Goal: Communication & Community: Answer question/provide support

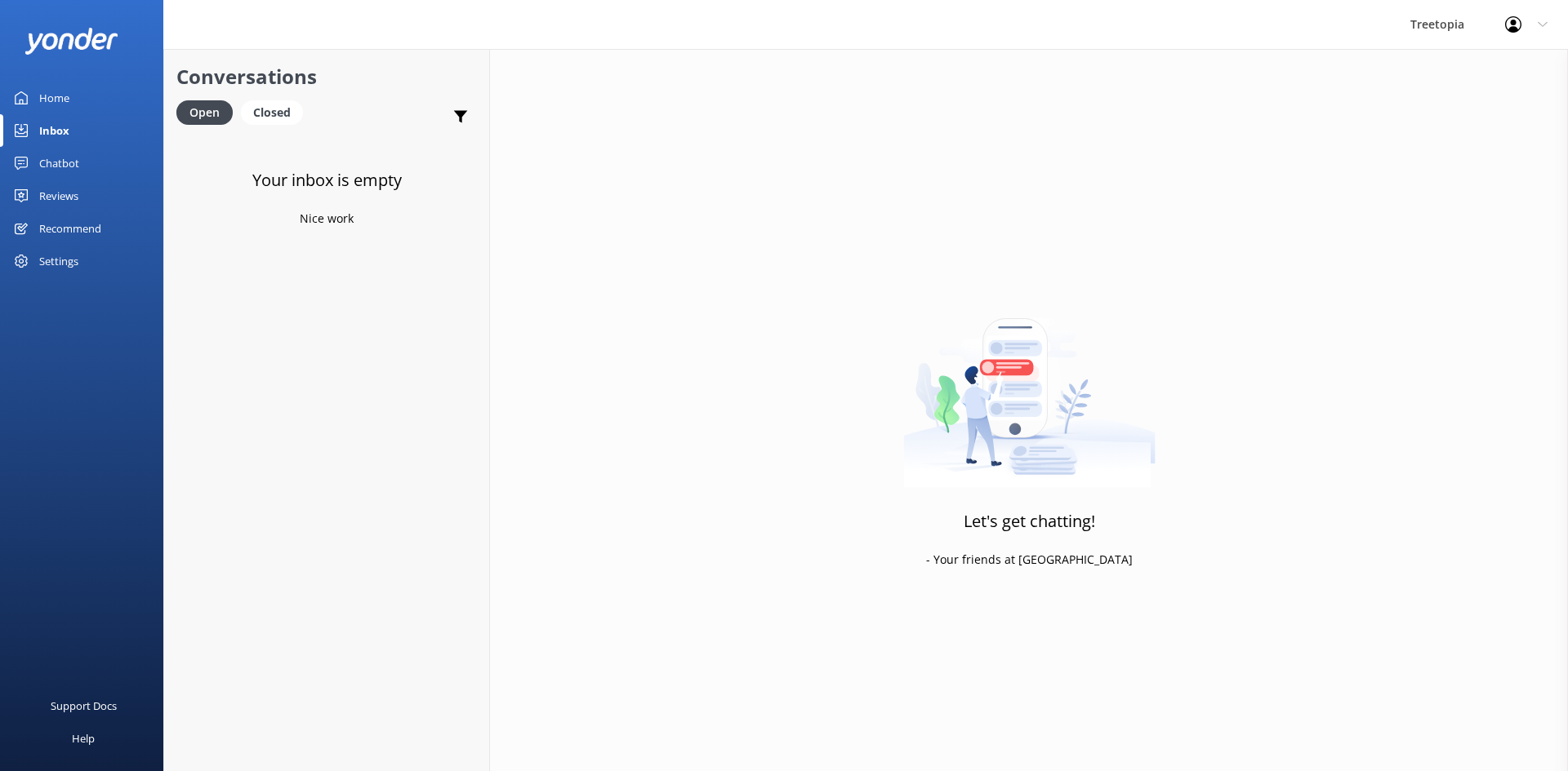
click at [67, 156] on div "Chatbot" at bounding box center [59, 163] width 40 height 33
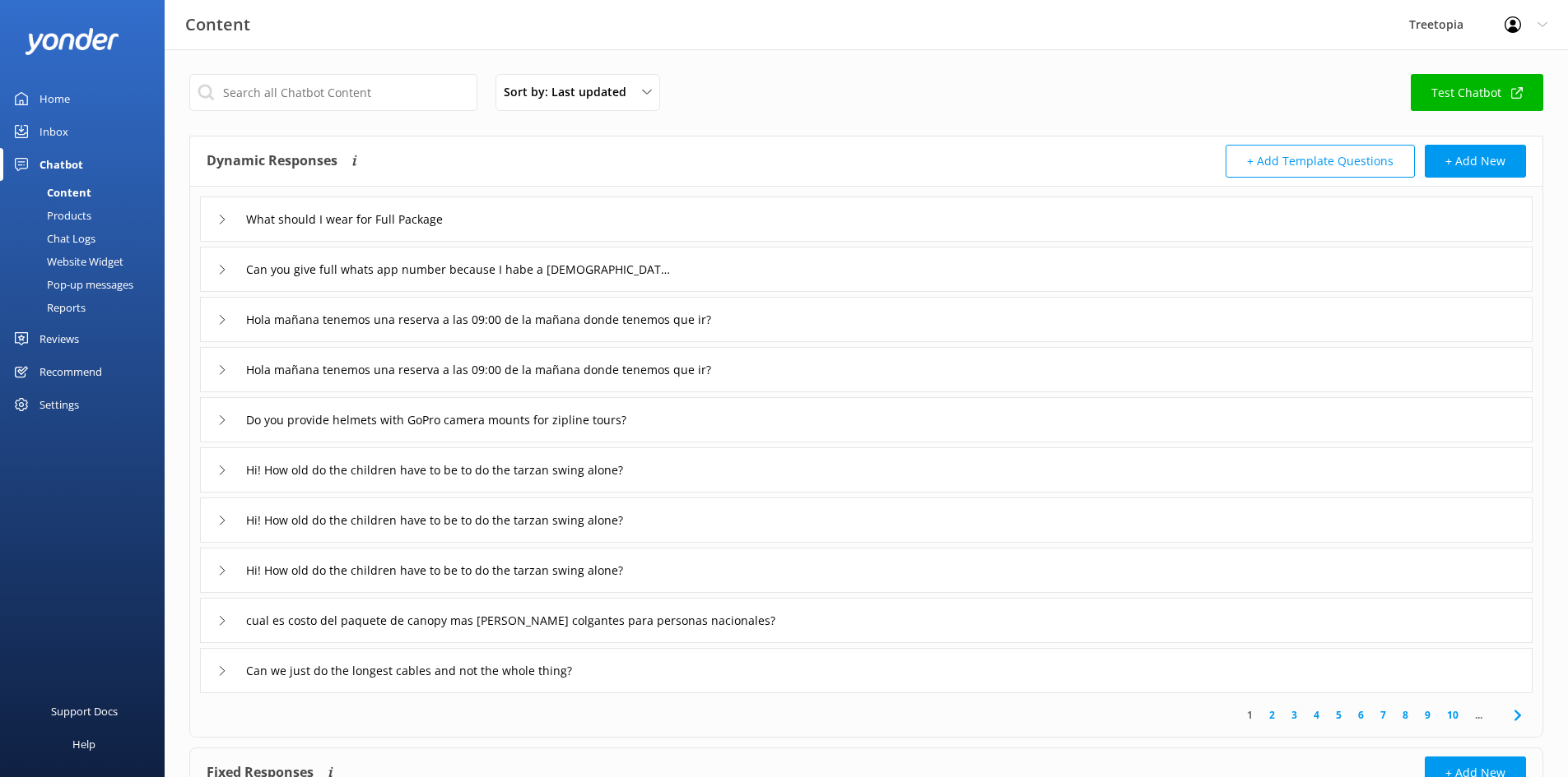
click at [62, 133] on div "Inbox" at bounding box center [54, 131] width 28 height 33
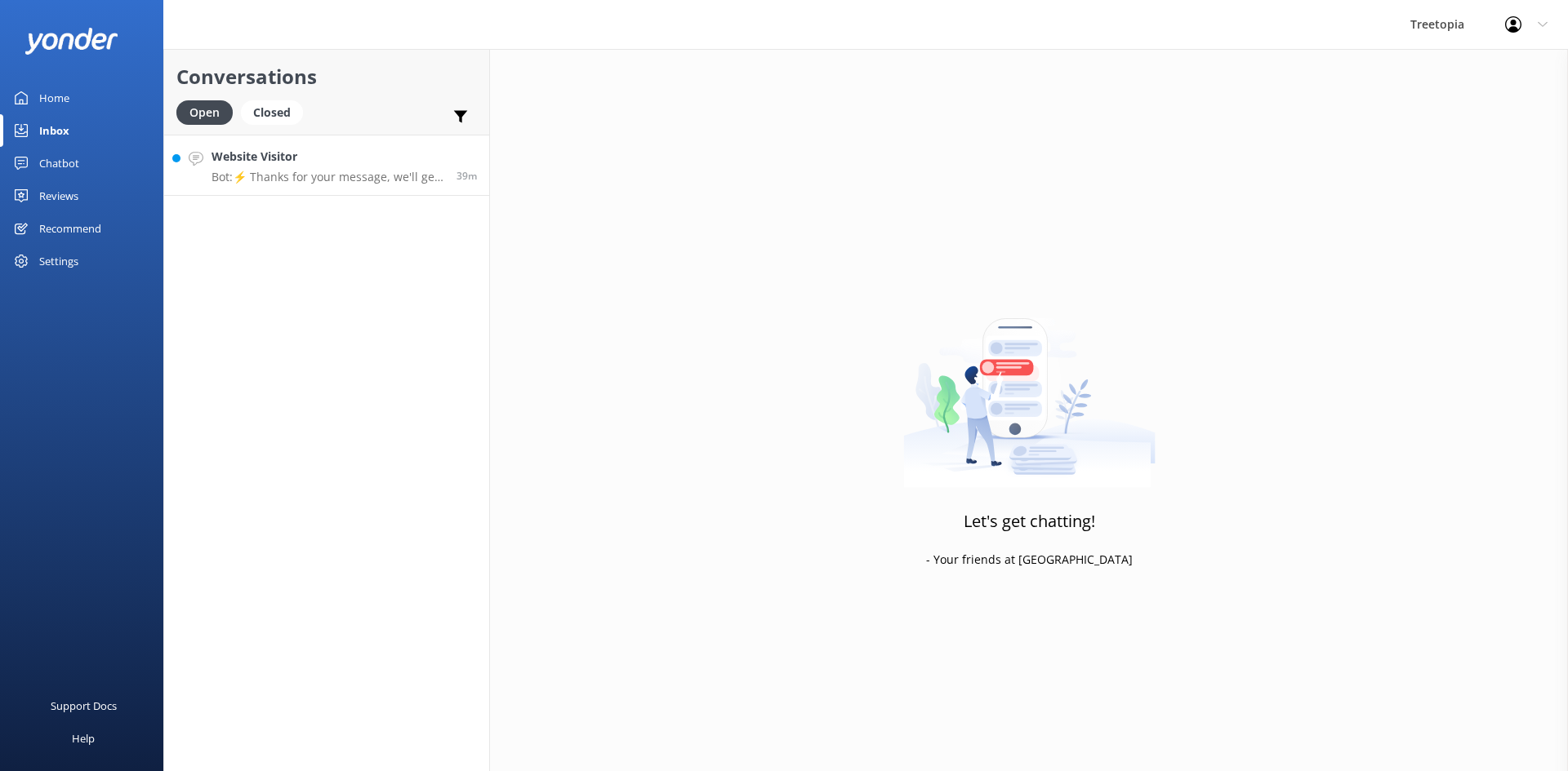
click at [346, 184] on p "Bot: ⚡ Thanks for your message, we'll get back to you as soon as we can. You're…" at bounding box center [328, 177] width 232 height 15
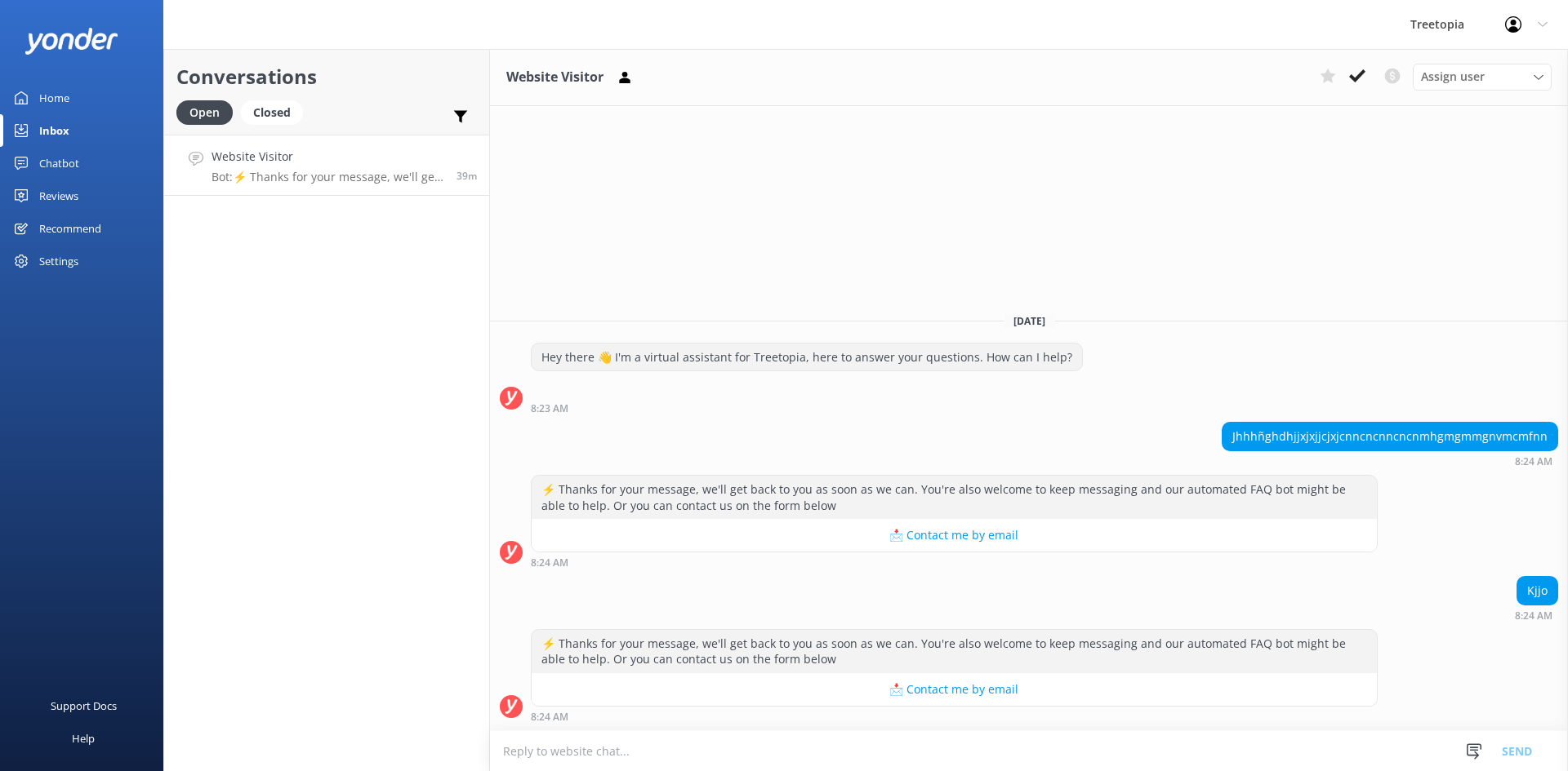
click at [308, 156] on h4 "Website Visitor" at bounding box center [328, 156] width 232 height 18
click at [1357, 81] on icon at bounding box center [1356, 75] width 16 height 16
